Goal: Complete application form

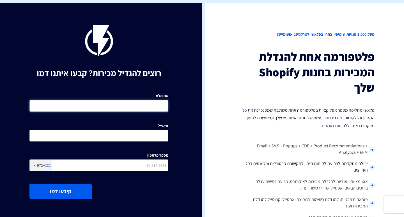
click at [153, 107] on input "שם מלא" at bounding box center [98, 106] width 139 height 12
click at [147, 107] on input "שם מלא" at bounding box center [98, 106] width 139 height 12
type input "צ"
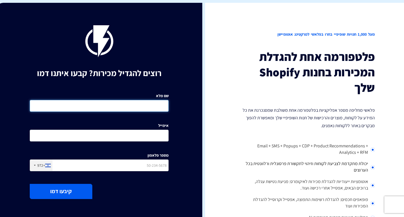
scroll to position [0, 0]
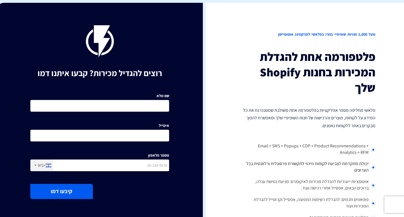
scroll to position [0, -1]
